Goal: Task Accomplishment & Management: Manage account settings

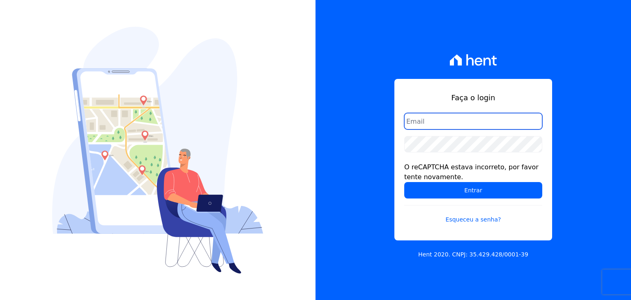
type input "[PERSON_NAME][EMAIL_ADDRESS][DOMAIN_NAME]"
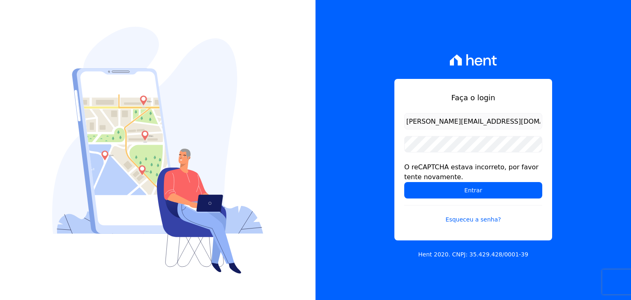
click at [409, 83] on div "Faça o login guilherme.farias@priori.com.vc O reCAPTCHA estava incorreto, por f…" at bounding box center [473, 159] width 158 height 161
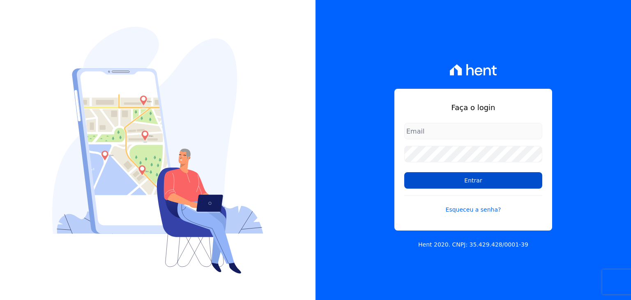
type input "guilherme.farias@priori.com.vc"
click at [467, 187] on input "Entrar" at bounding box center [473, 180] width 138 height 16
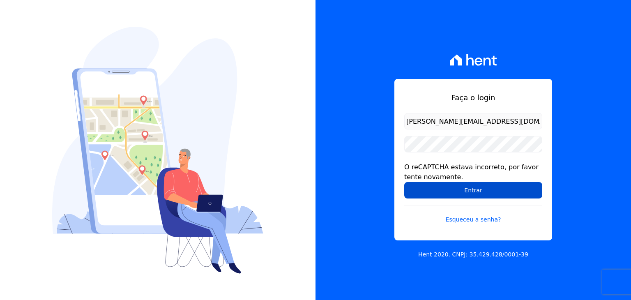
click at [463, 186] on input "Entrar" at bounding box center [473, 190] width 138 height 16
click at [459, 189] on input "Entrar" at bounding box center [473, 190] width 138 height 16
click at [470, 189] on input "Entrar" at bounding box center [473, 190] width 138 height 16
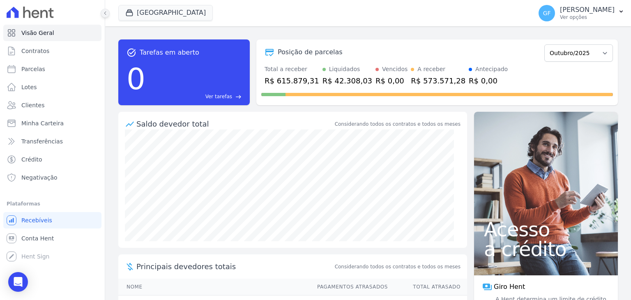
click at [104, 15] on icon at bounding box center [105, 13] width 5 height 5
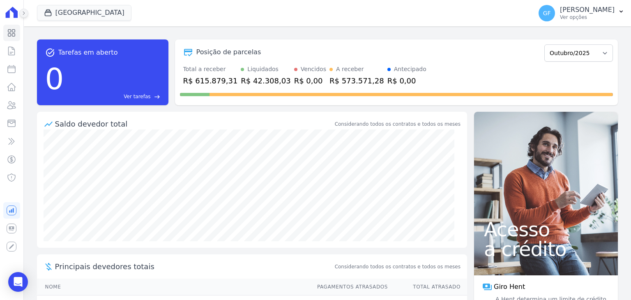
click at [26, 13] on button at bounding box center [23, 13] width 9 height 9
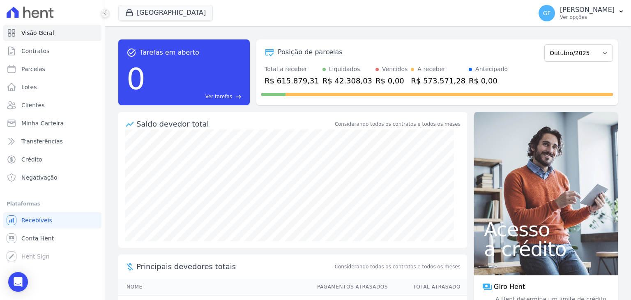
click at [26, 13] on icon at bounding box center [30, 12] width 47 height 11
click at [102, 9] on button at bounding box center [105, 13] width 9 height 9
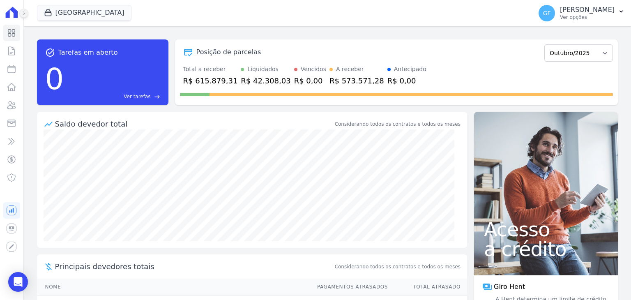
click at [22, 11] on icon at bounding box center [23, 13] width 5 height 5
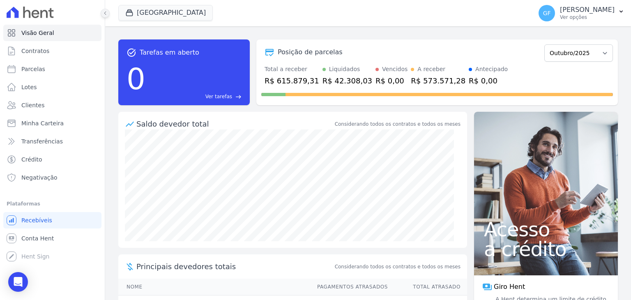
click at [103, 15] on icon at bounding box center [105, 13] width 5 height 5
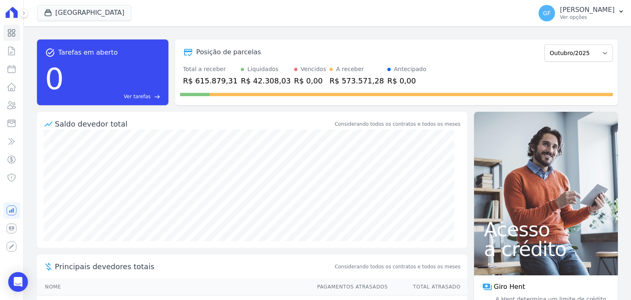
click at [29, 8] on div "[GEOGRAPHIC_DATA] Você possui apenas um empreendimento Aplicar GF [PERSON_NAME]…" at bounding box center [327, 13] width 607 height 26
click at [28, 14] on div "[GEOGRAPHIC_DATA] Você possui apenas um empreendimento Aplicar GF [PERSON_NAME]…" at bounding box center [327, 13] width 607 height 26
click at [23, 14] on icon at bounding box center [23, 13] width 5 height 5
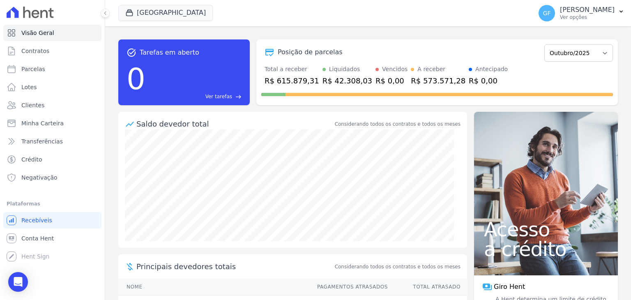
click at [100, 16] on div at bounding box center [100, 13] width 9 height 26
click at [103, 14] on icon at bounding box center [105, 13] width 5 height 5
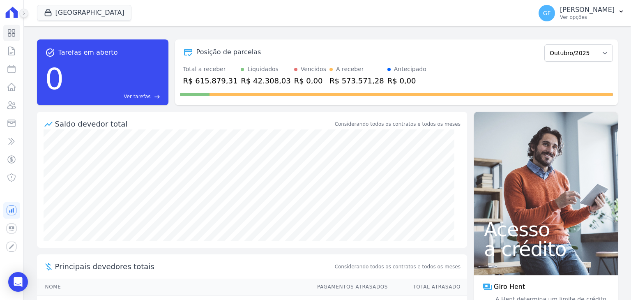
click at [25, 13] on icon at bounding box center [23, 13] width 5 height 5
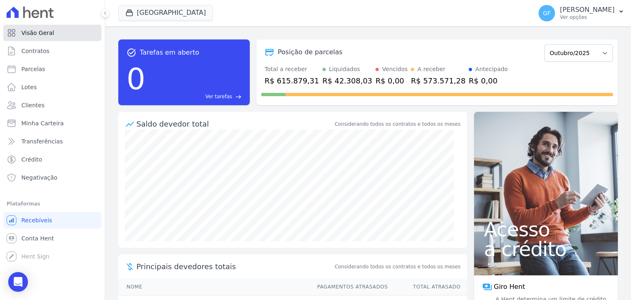
click at [9, 27] on link "Visão Geral" at bounding box center [52, 33] width 98 height 16
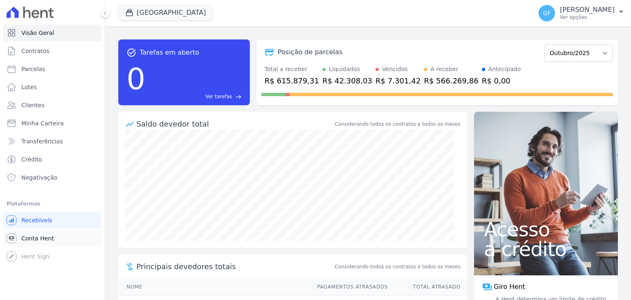
click at [25, 237] on span "Conta Hent" at bounding box center [37, 238] width 32 height 8
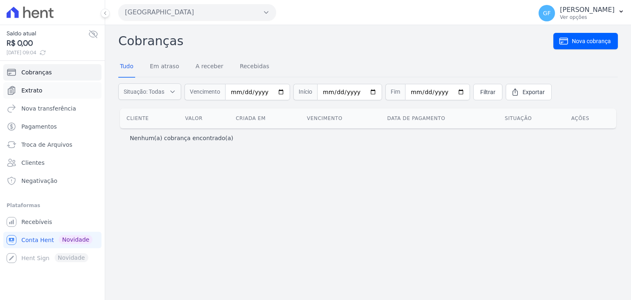
click at [28, 88] on span "Extrato" at bounding box center [31, 90] width 21 height 8
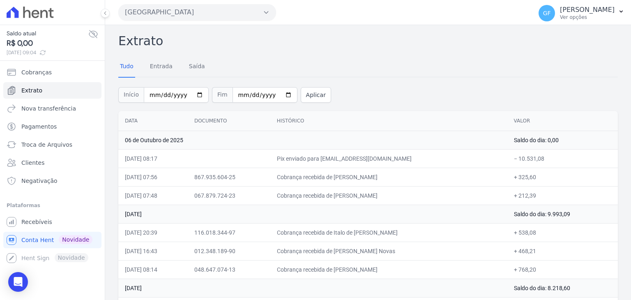
drag, startPoint x: 279, startPoint y: 160, endPoint x: 527, endPoint y: 151, distance: 248.2
click at [527, 151] on tr "06/10/2025, 08:17 Pix enviado para financeiro@priori.com.vc − 10.531,08" at bounding box center [367, 158] width 499 height 18
click at [31, 71] on span "Cobranças" at bounding box center [36, 72] width 30 height 8
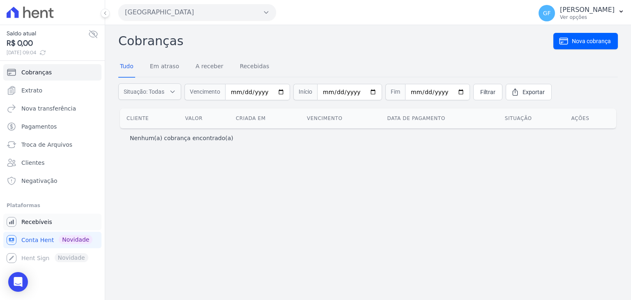
click at [33, 224] on span "Recebíveis" at bounding box center [36, 222] width 31 height 8
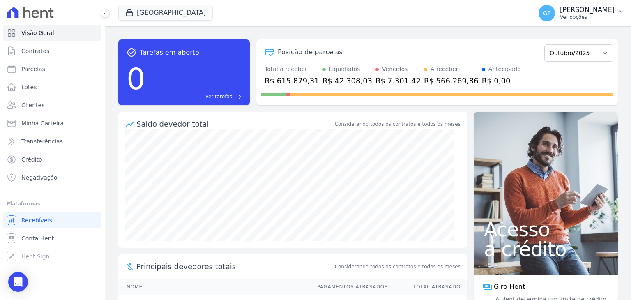
click at [577, 8] on p "[PERSON_NAME]" at bounding box center [587, 10] width 55 height 8
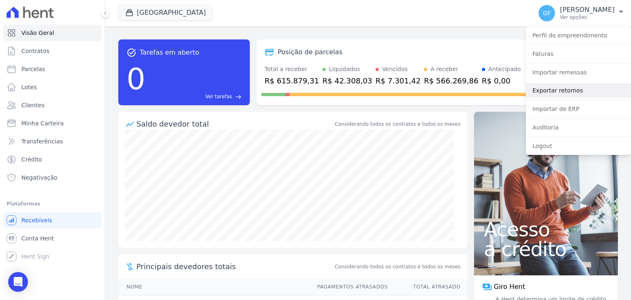
click at [553, 88] on link "Exportar retornos" at bounding box center [578, 90] width 105 height 15
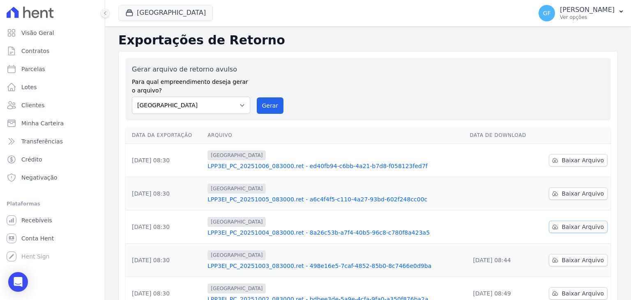
click at [589, 227] on span "Baixar Arquivo" at bounding box center [582, 227] width 42 height 8
click at [328, 230] on link "LPP3EI_PC_20251004_083000.ret - 8a26c53b-a7f4-40b5-96c8-c780f8a423a5" at bounding box center [334, 232] width 255 height 8
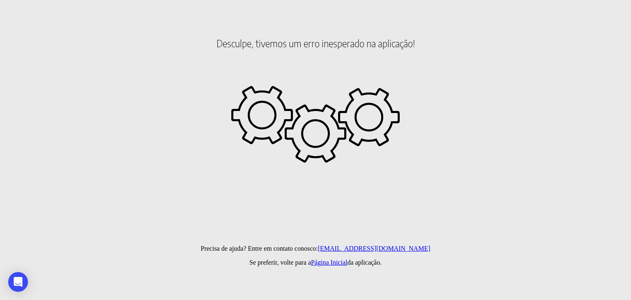
click at [328, 94] on html "Desculpe, tivemos um erro inesperado na aplicação! Precisa de ajuda? Entre em c…" at bounding box center [315, 47] width 631 height 94
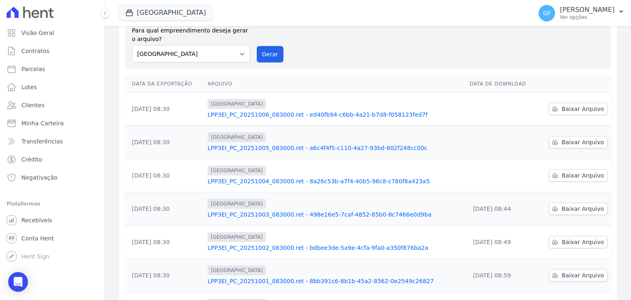
scroll to position [123, 0]
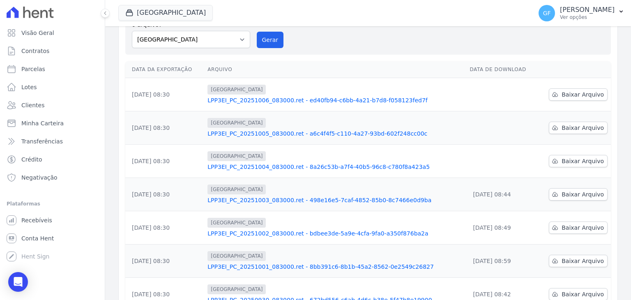
drag, startPoint x: 486, startPoint y: 195, endPoint x: 469, endPoint y: 182, distance: 21.7
click at [478, 188] on td "[DATE] 08:44" at bounding box center [501, 194] width 71 height 33
drag, startPoint x: 308, startPoint y: 175, endPoint x: 312, endPoint y: 168, distance: 7.0
click at [312, 168] on td "Parque Candeias LPP3EI_PC_20251004_083000.ret - 8a26c53b-a7f4-40b5-96c8-c780f8a…" at bounding box center [335, 161] width 262 height 33
click at [276, 167] on link "LPP3EI_PC_20251004_083000.ret - 8a26c53b-a7f4-40b5-96c8-c780f8a423a5" at bounding box center [334, 167] width 255 height 8
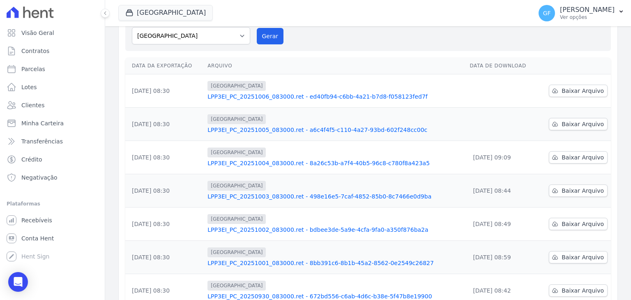
scroll to position [41, 0]
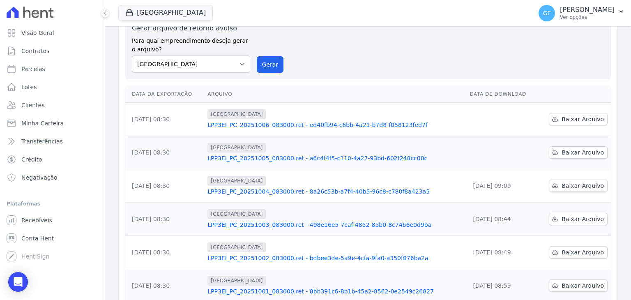
click at [314, 192] on link "LPP3EI_PC_20251004_083000.ret - 8a26c53b-a7f4-40b5-96c8-c780f8a423a5" at bounding box center [334, 191] width 255 height 8
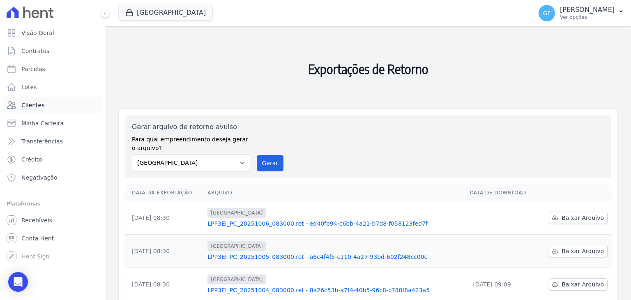
click at [33, 108] on span "Clientes" at bounding box center [32, 105] width 23 height 8
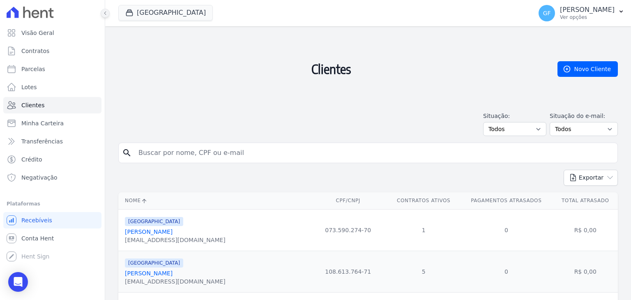
click at [105, 11] on icon at bounding box center [105, 13] width 5 height 5
click at [172, 152] on input "search" at bounding box center [373, 153] width 481 height 16
type input "leticia nascim"
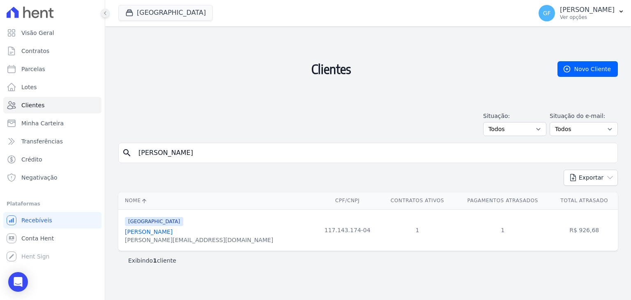
click at [105, 14] on icon at bounding box center [105, 12] width 2 height 3
click at [103, 15] on icon at bounding box center [105, 13] width 5 height 5
click at [148, 232] on link "Letícia Nascimento Soares Da Silva" at bounding box center [149, 231] width 48 height 7
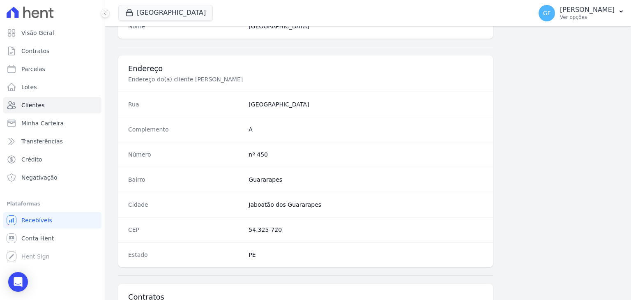
scroll to position [493, 0]
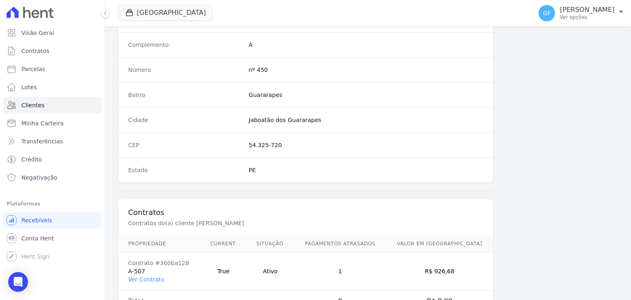
click at [104, 18] on div at bounding box center [100, 13] width 9 height 26
click at [104, 17] on button at bounding box center [105, 13] width 9 height 9
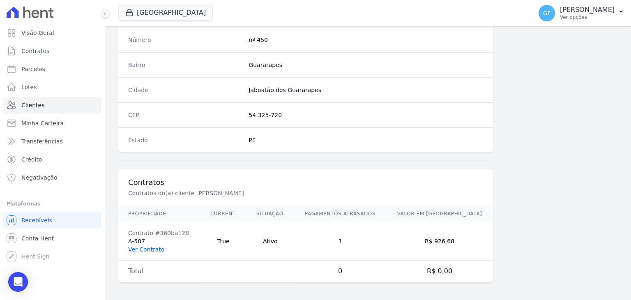
click at [154, 246] on link "Ver Contrato" at bounding box center [146, 249] width 36 height 7
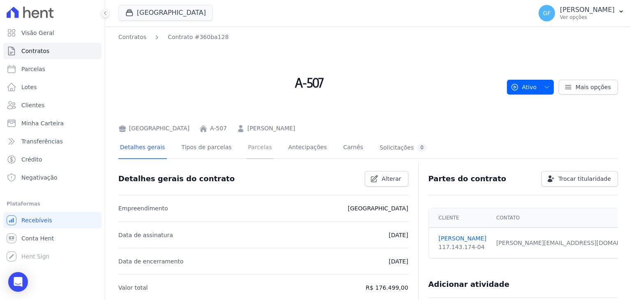
click at [246, 147] on link "Parcelas" at bounding box center [259, 148] width 27 height 22
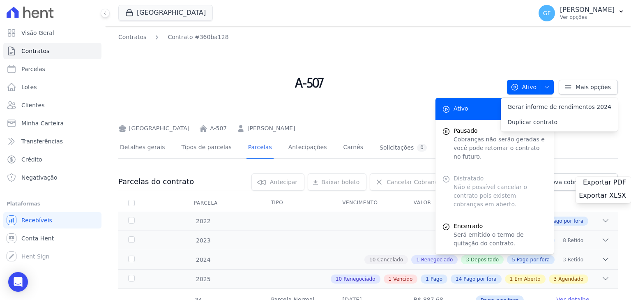
click at [109, 17] on div "Parque Candeias Você possui apenas um empreendimento Aplicar GF Guilherme Faria…" at bounding box center [368, 13] width 526 height 26
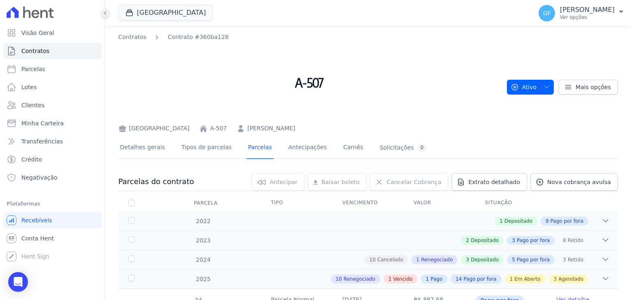
click at [105, 15] on icon at bounding box center [105, 13] width 5 height 5
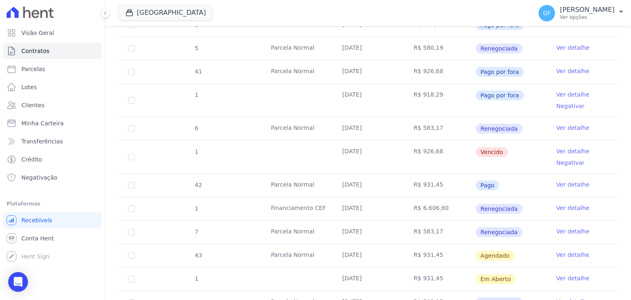
scroll to position [739, 0]
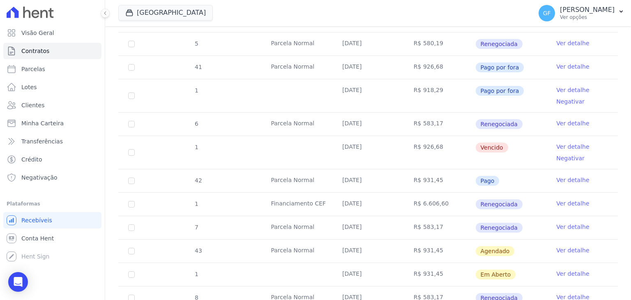
drag, startPoint x: 340, startPoint y: 143, endPoint x: 575, endPoint y: 145, distance: 234.5
click at [575, 145] on tr "1 30/09/2025 R$ 926,68 Vencido Ver detalhe Negativar" at bounding box center [367, 152] width 499 height 33
click at [365, 146] on td "30/09/2025" at bounding box center [367, 152] width 71 height 33
drag, startPoint x: 324, startPoint y: 173, endPoint x: 506, endPoint y: 177, distance: 182.4
click at [506, 177] on tr "42 Parcela Normal 03/10/2025 R$ 931,45 Pago Ver detalhe" at bounding box center [367, 180] width 499 height 23
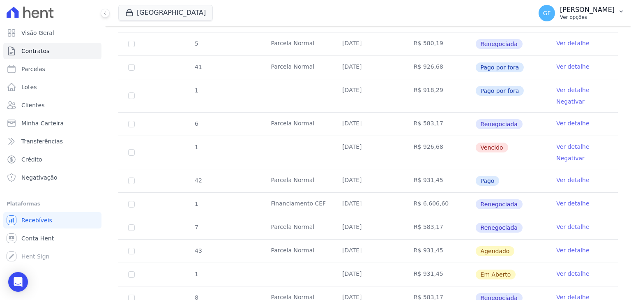
click at [592, 18] on p "Ver opções" at bounding box center [587, 17] width 55 height 7
click at [576, 16] on p "Ver opções" at bounding box center [587, 17] width 55 height 7
click at [17, 31] on link "Visão Geral" at bounding box center [52, 33] width 98 height 16
click at [13, 31] on icon at bounding box center [12, 33] width 10 height 10
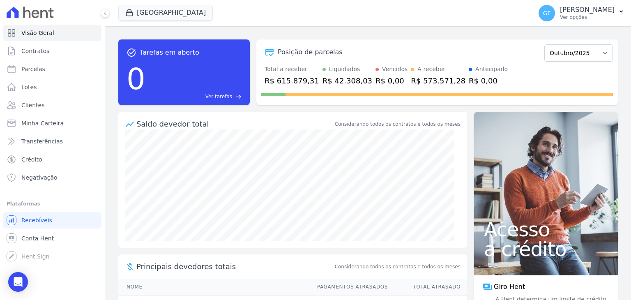
click at [601, 25] on div "GF Guilherme Farias Ver opções Perfil do empreendimento Faturas Importar remess…" at bounding box center [581, 13] width 99 height 26
click at [595, 18] on p "Ver opções" at bounding box center [587, 17] width 55 height 7
click at [618, 9] on icon "button" at bounding box center [621, 11] width 7 height 7
click at [618, 8] on icon "button" at bounding box center [621, 11] width 7 height 7
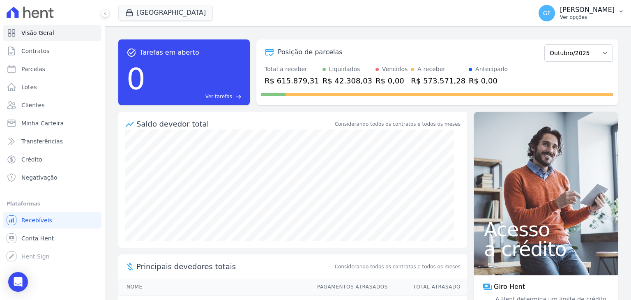
click at [600, 8] on p "[PERSON_NAME]" at bounding box center [587, 10] width 55 height 8
click at [601, 7] on p "[PERSON_NAME]" at bounding box center [587, 10] width 55 height 8
click at [583, 15] on p "Ver opções" at bounding box center [587, 17] width 55 height 7
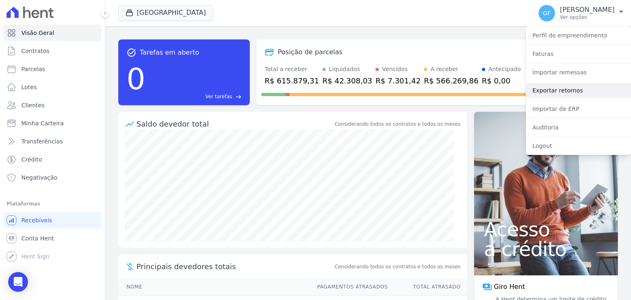
click at [576, 88] on link "Exportar retornos" at bounding box center [578, 90] width 105 height 15
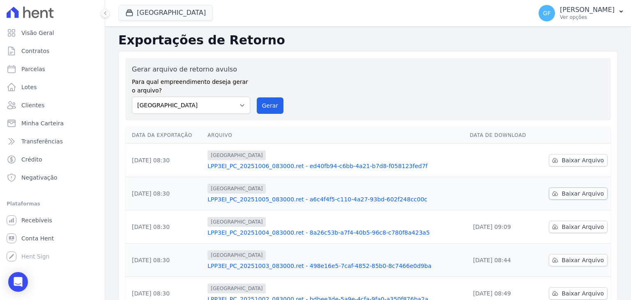
click at [555, 192] on icon at bounding box center [555, 193] width 7 height 7
click at [253, 202] on link "LPP3EI_PC_20251005_083000.ret - a6c4f4f5-c110-4a27-93bd-602f248cc00c" at bounding box center [334, 199] width 255 height 8
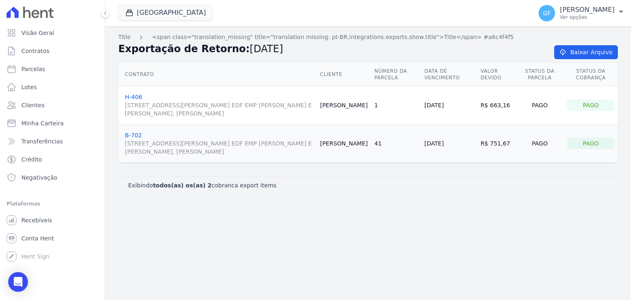
drag, startPoint x: 422, startPoint y: 106, endPoint x: 458, endPoint y: 105, distance: 35.7
click at [458, 105] on td "[DATE]" at bounding box center [449, 105] width 56 height 38
copy td "[DATE]"
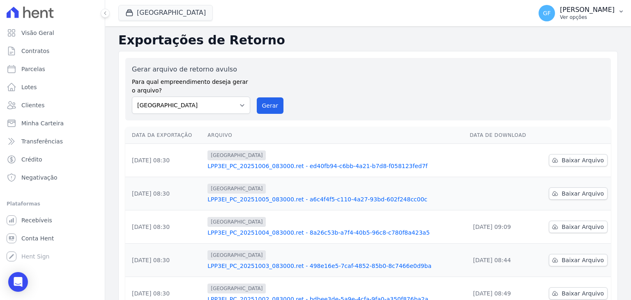
click at [591, 22] on button "GF [PERSON_NAME] Ver opções" at bounding box center [581, 13] width 99 height 23
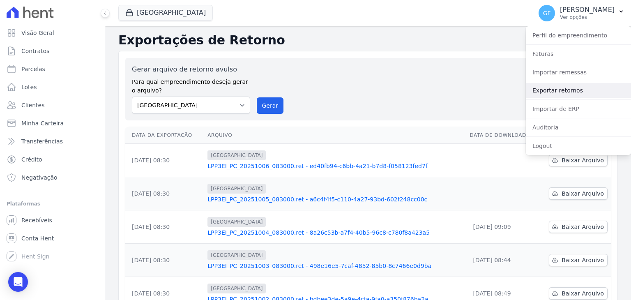
click at [551, 83] on link "Exportar retornos" at bounding box center [578, 90] width 105 height 15
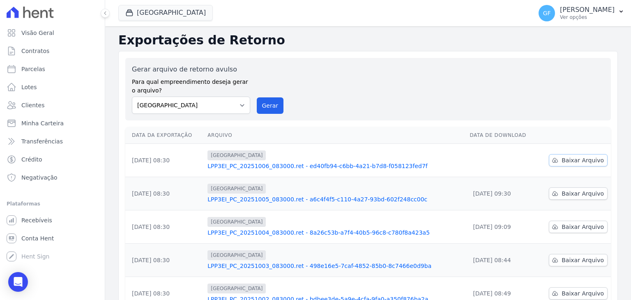
click at [555, 162] on icon at bounding box center [555, 160] width 7 height 7
click at [567, 11] on p "[PERSON_NAME]" at bounding box center [587, 10] width 55 height 8
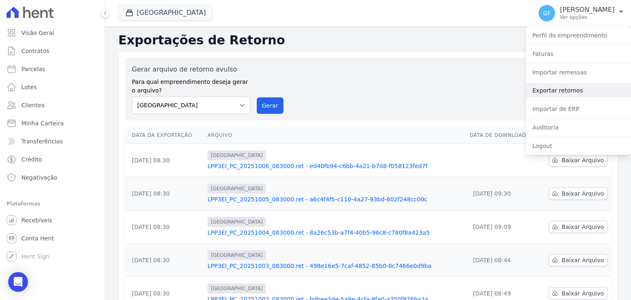
click at [563, 91] on link "Exportar retornos" at bounding box center [578, 90] width 105 height 15
click at [561, 90] on link "Exportar retornos" at bounding box center [578, 90] width 105 height 15
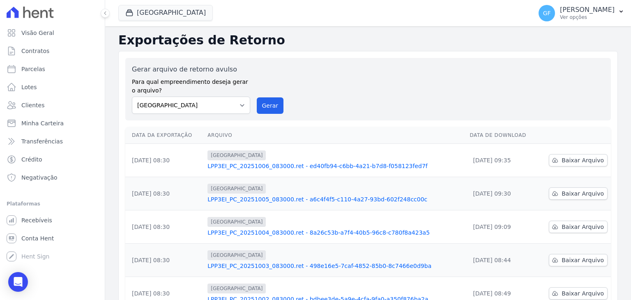
scroll to position [41, 0]
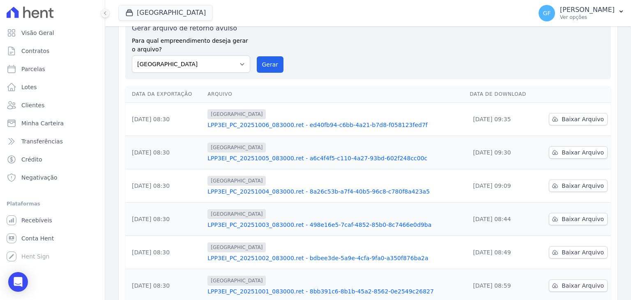
drag, startPoint x: 327, startPoint y: 127, endPoint x: 358, endPoint y: 110, distance: 35.8
click at [327, 127] on link "LPP3EI_PC_20251006_083000.ret - ed40fb94-c6bb-4a21-b7d8-f058123fed7f" at bounding box center [334, 125] width 255 height 8
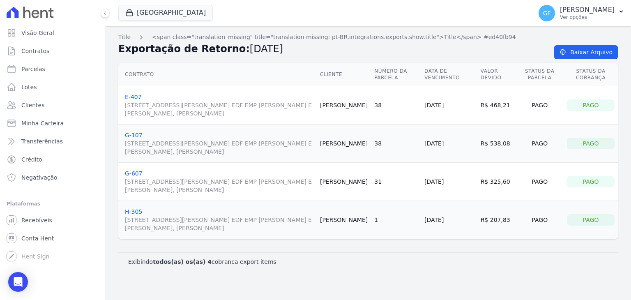
drag, startPoint x: 333, startPoint y: 221, endPoint x: 363, endPoint y: 221, distance: 30.0
click at [363, 221] on td "Lays Santos" at bounding box center [344, 220] width 54 height 38
click at [348, 221] on td "Lays Santos" at bounding box center [344, 220] width 54 height 38
drag, startPoint x: 330, startPoint y: 221, endPoint x: 360, endPoint y: 221, distance: 29.6
click at [360, 221] on td "Lays Santos" at bounding box center [344, 220] width 54 height 38
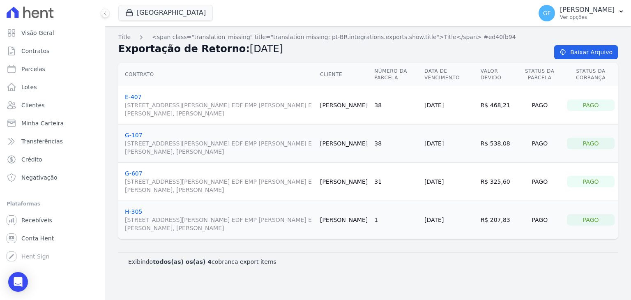
click at [384, 214] on td "1" at bounding box center [396, 220] width 50 height 38
drag, startPoint x: 329, startPoint y: 225, endPoint x: 357, endPoint y: 221, distance: 27.8
click at [357, 221] on td "Lays Santos" at bounding box center [344, 220] width 54 height 38
click at [306, 227] on span "Avenida Engenheiro Domingos Ferreira, 2589, SALA 202 EDF EMP ALEXANDRE CASTRO E…" at bounding box center [219, 224] width 189 height 16
click at [135, 213] on link "H-305 Avenida Engenheiro Domingos Ferreira, 2589, SALA 202 EDF EMP ALEXANDRE CA…" at bounding box center [219, 220] width 189 height 24
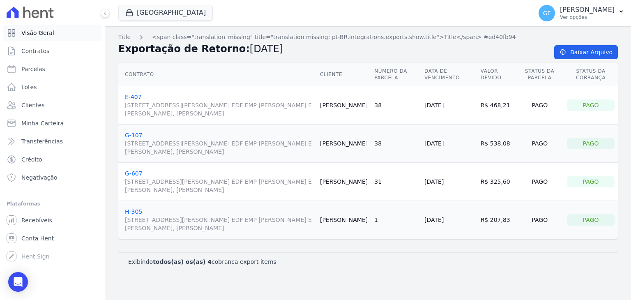
click at [8, 34] on icon at bounding box center [11, 33] width 7 height 7
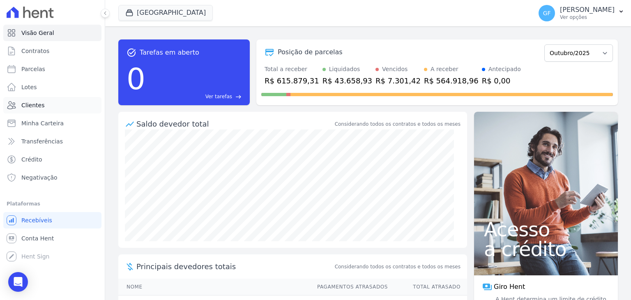
click at [35, 106] on span "Clientes" at bounding box center [32, 105] width 23 height 8
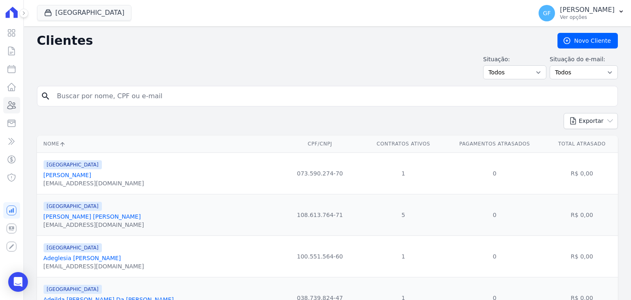
click at [79, 96] on input "search" at bounding box center [333, 96] width 562 height 16
paste input "[PERSON_NAME] do Nascime"
type input "[PERSON_NAME] do Nascime"
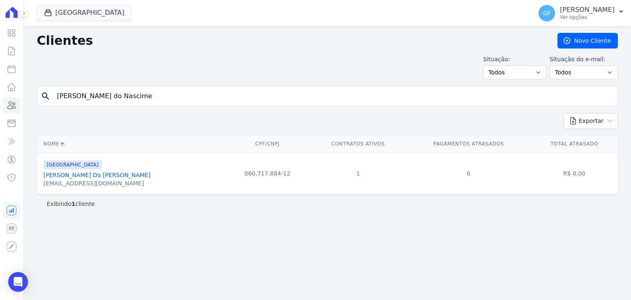
click at [66, 175] on link "[PERSON_NAME] Do [PERSON_NAME]" at bounding box center [97, 175] width 107 height 7
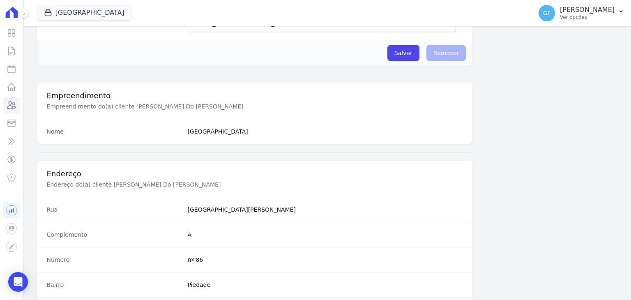
scroll to position [466, 0]
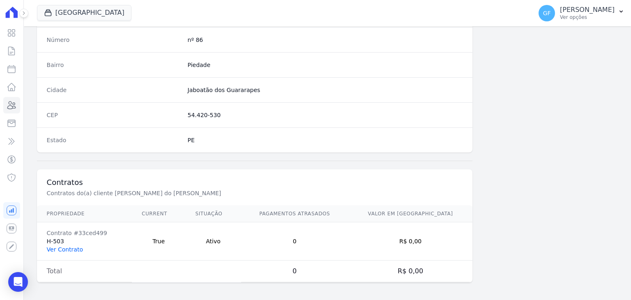
click at [69, 247] on link "Ver Contrato" at bounding box center [65, 249] width 36 height 7
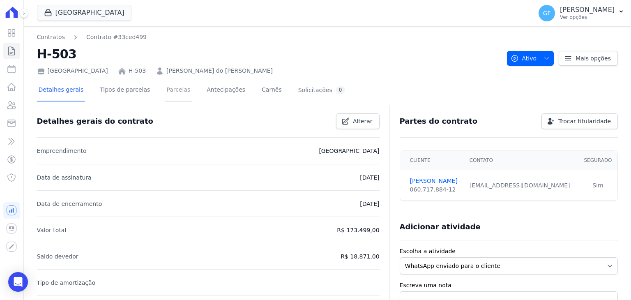
click at [171, 95] on link "Parcelas" at bounding box center [178, 91] width 27 height 22
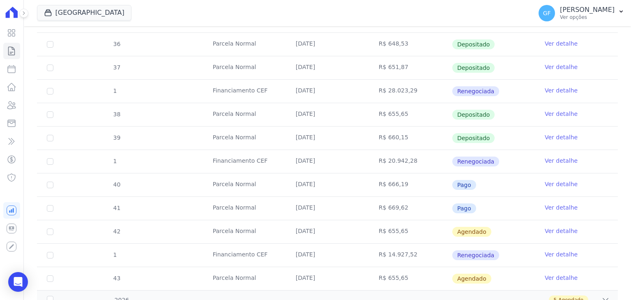
scroll to position [347, 0]
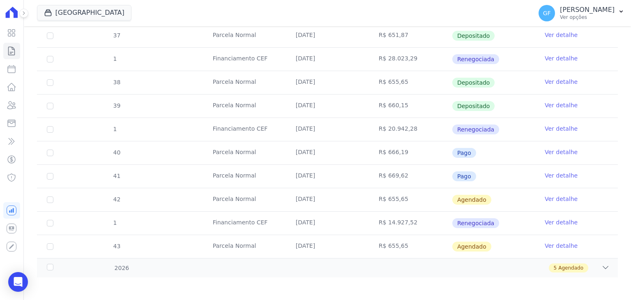
drag, startPoint x: 294, startPoint y: 170, endPoint x: 454, endPoint y: 168, distance: 160.2
click at [454, 168] on tr "41 [GEOGRAPHIC_DATA] [DATE] R$ 669,62 Pago Ver detalhe" at bounding box center [327, 175] width 581 height 23
